Goal: Information Seeking & Learning: Learn about a topic

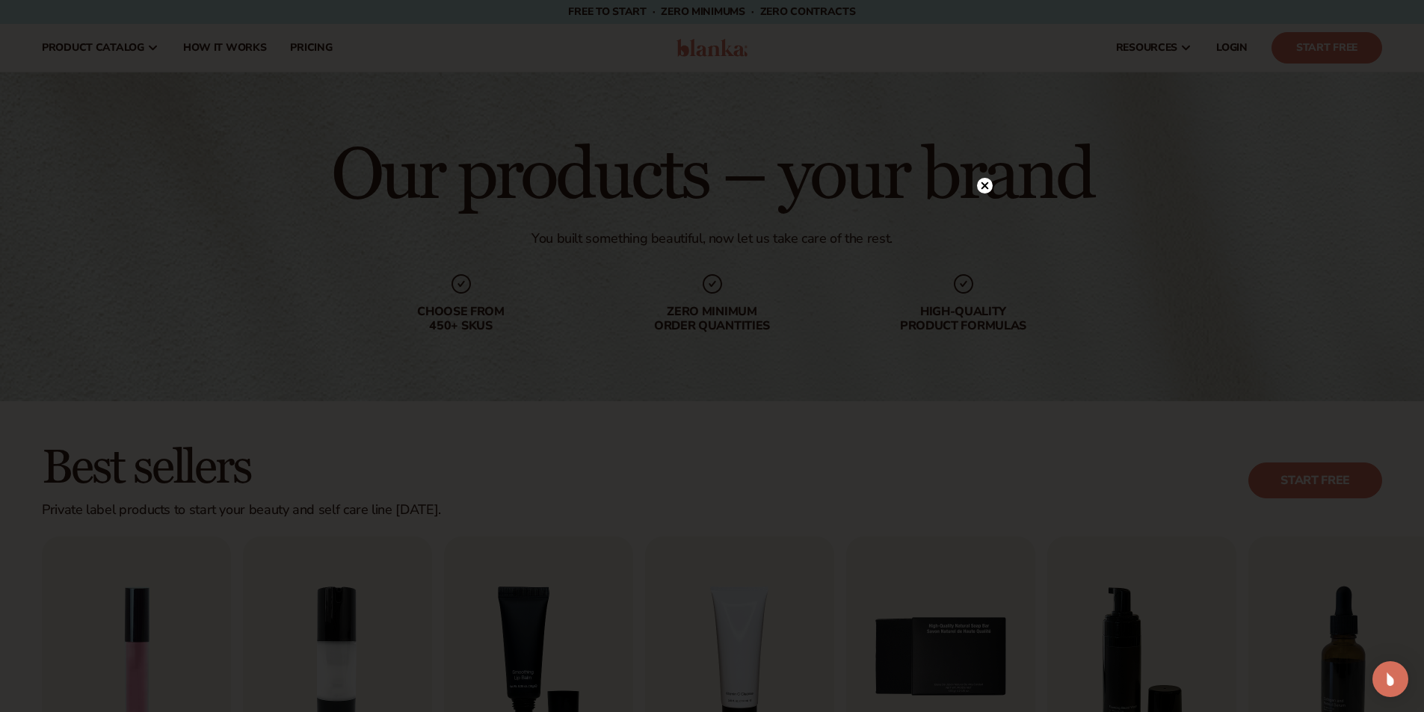
click at [981, 181] on circle at bounding box center [985, 186] width 16 height 16
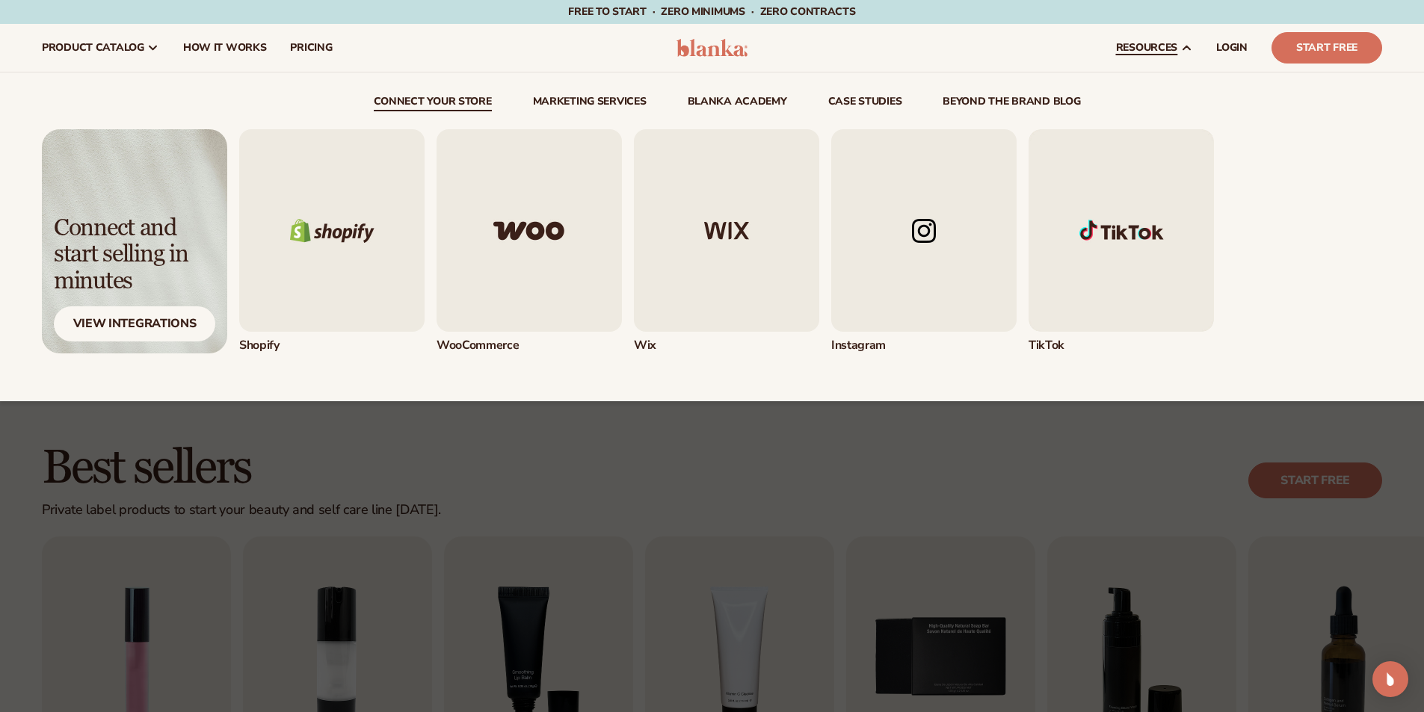
click at [1180, 47] on link "resources" at bounding box center [1154, 48] width 100 height 48
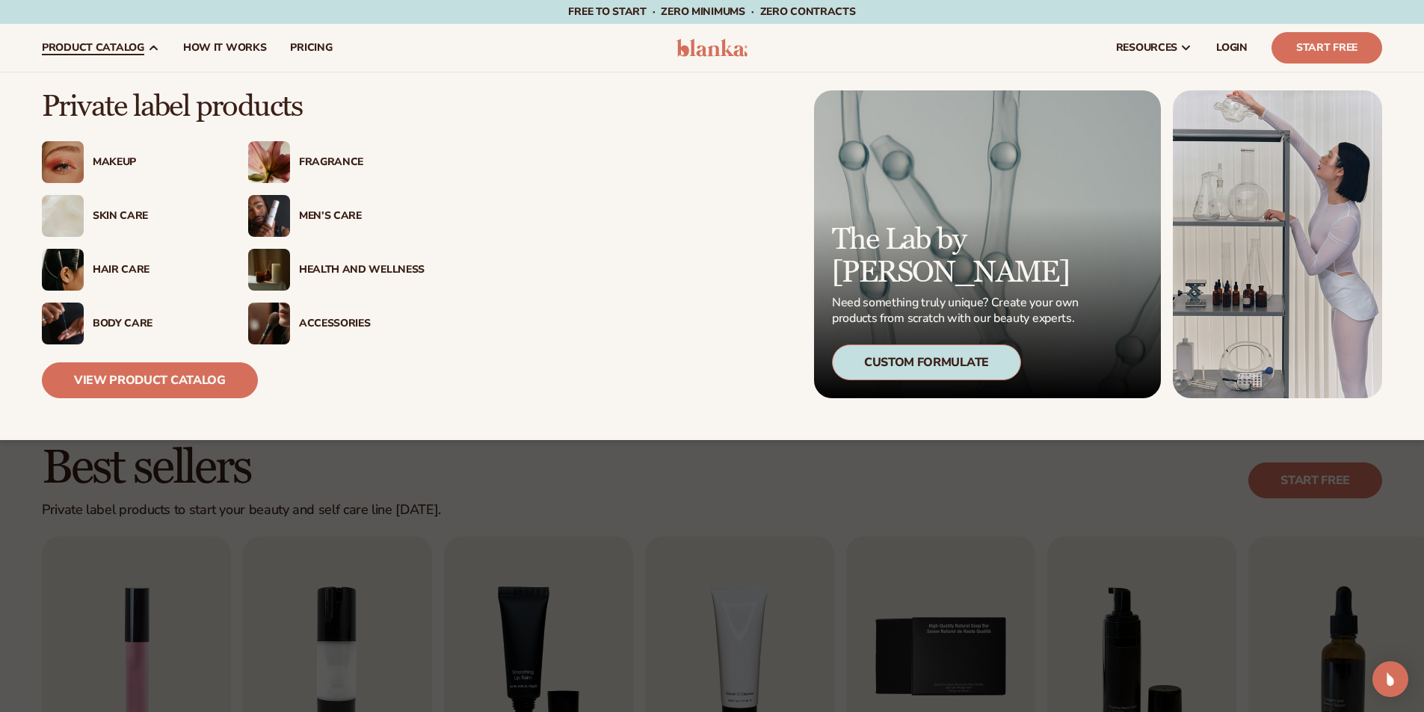
click at [132, 47] on span "product catalog" at bounding box center [93, 48] width 102 height 12
click at [127, 369] on link "View Product Catalog" at bounding box center [150, 381] width 216 height 36
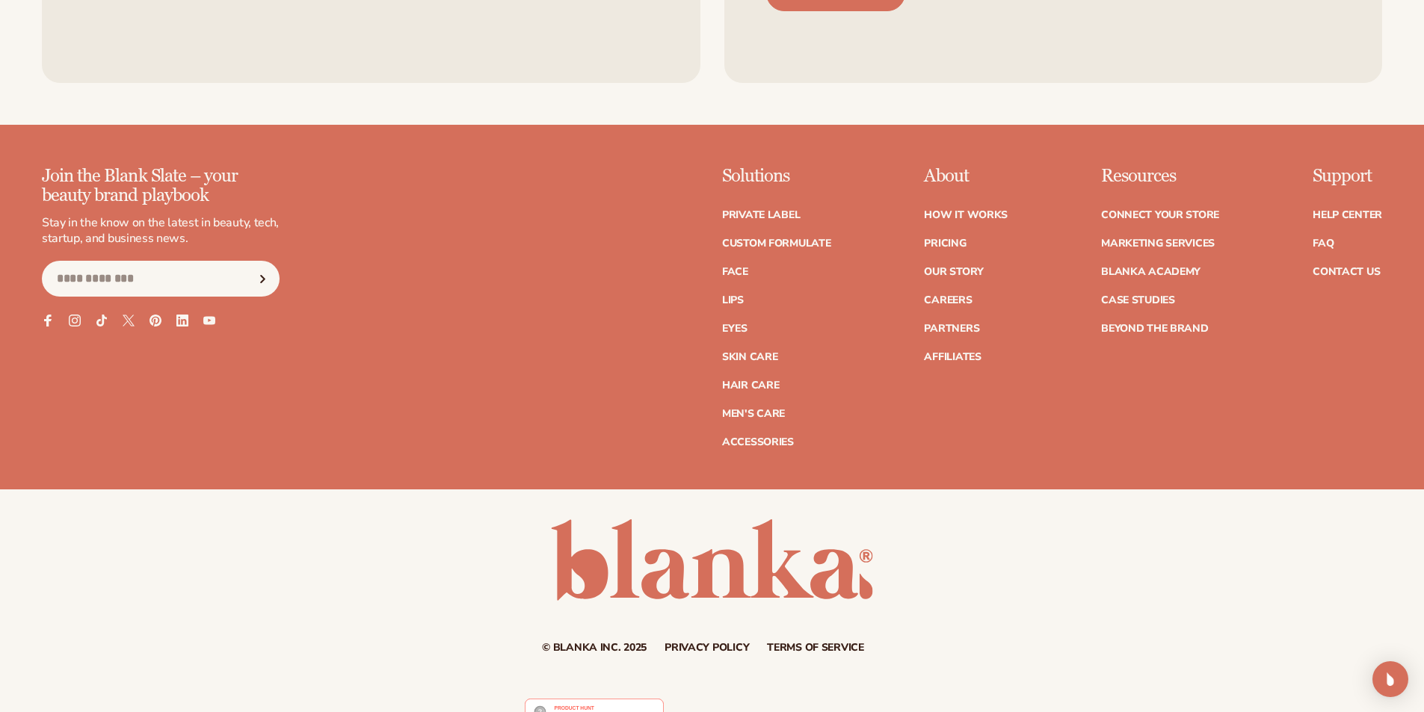
scroll to position [2913, 0]
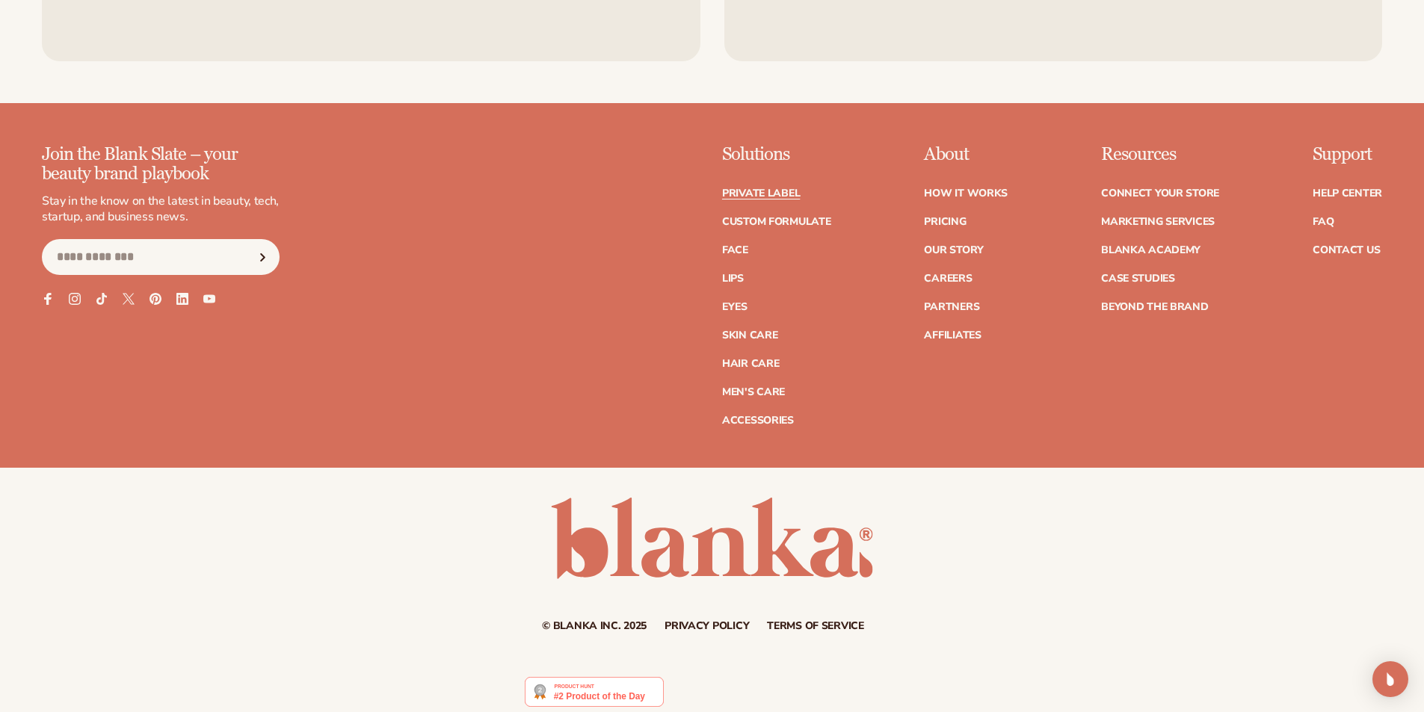
click at [768, 196] on link "Private label" at bounding box center [761, 193] width 78 height 10
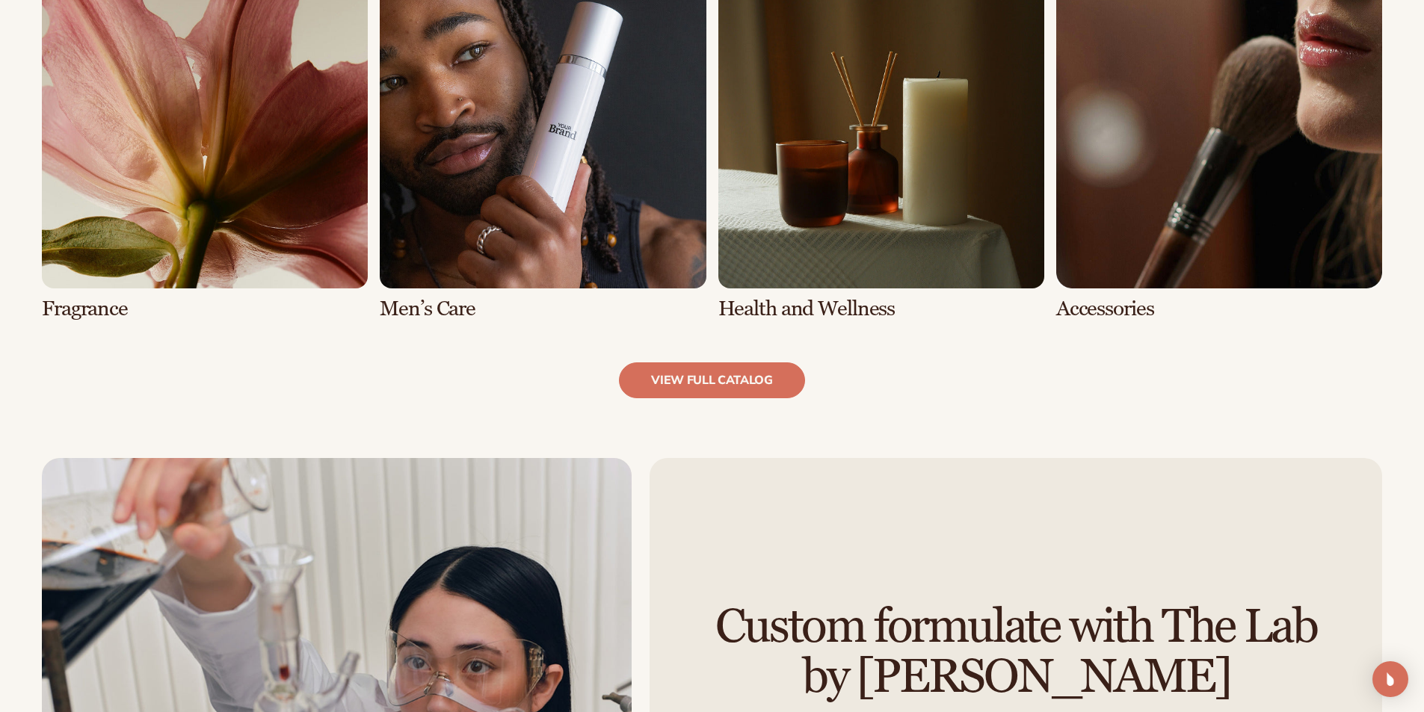
scroll to position [1869, 0]
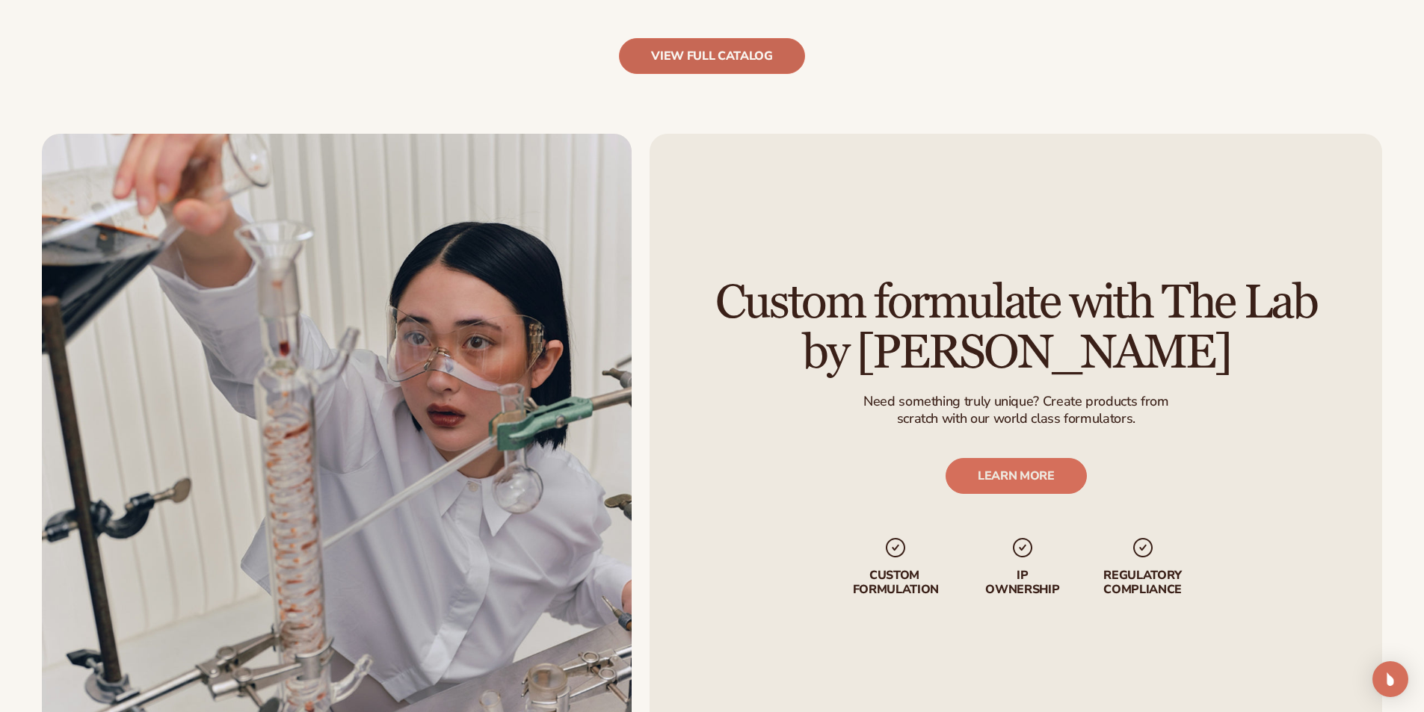
click at [753, 55] on link "view full catalog" at bounding box center [712, 56] width 186 height 36
